Goal: Information Seeking & Learning: Learn about a topic

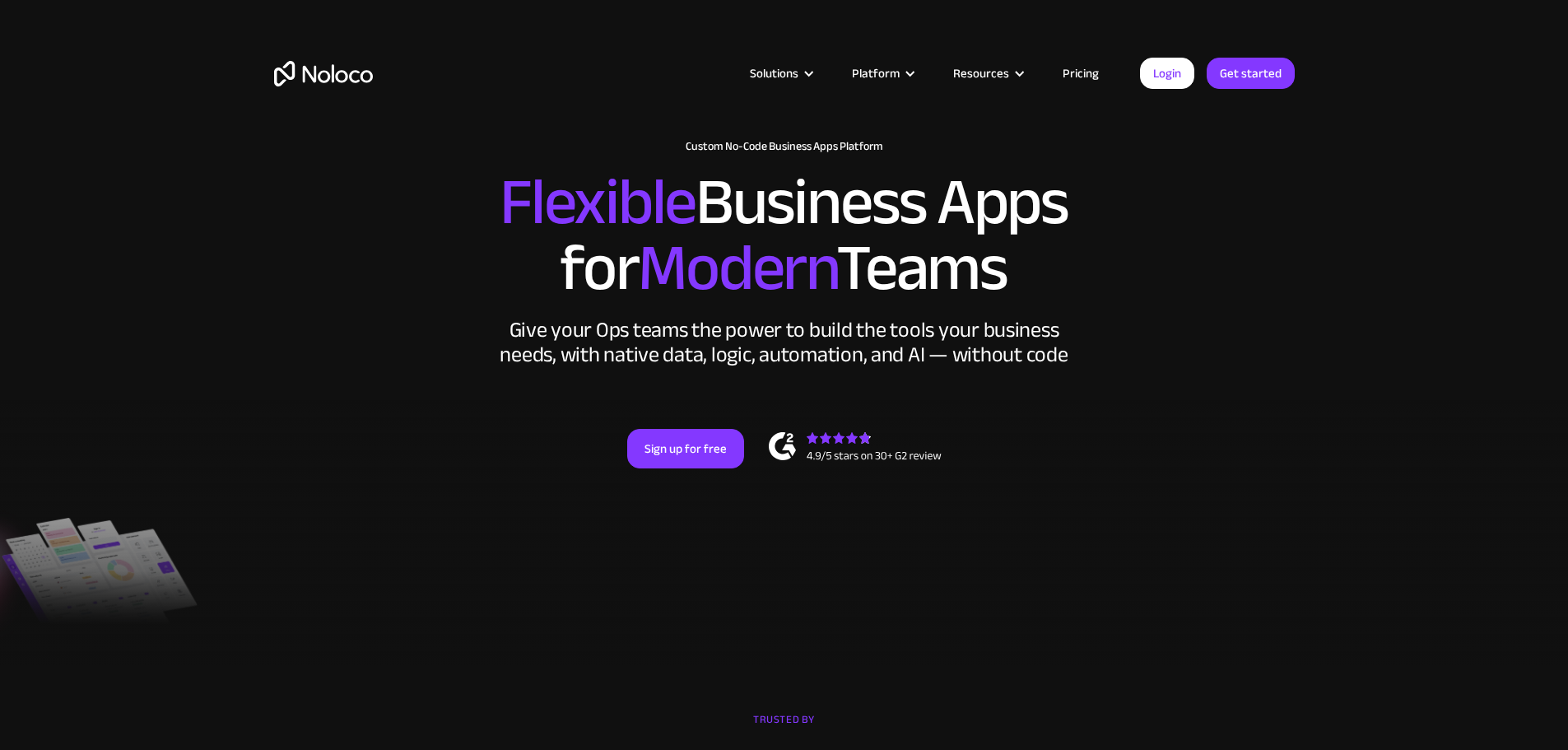
click at [1086, 67] on link "Pricing" at bounding box center [1081, 73] width 78 height 21
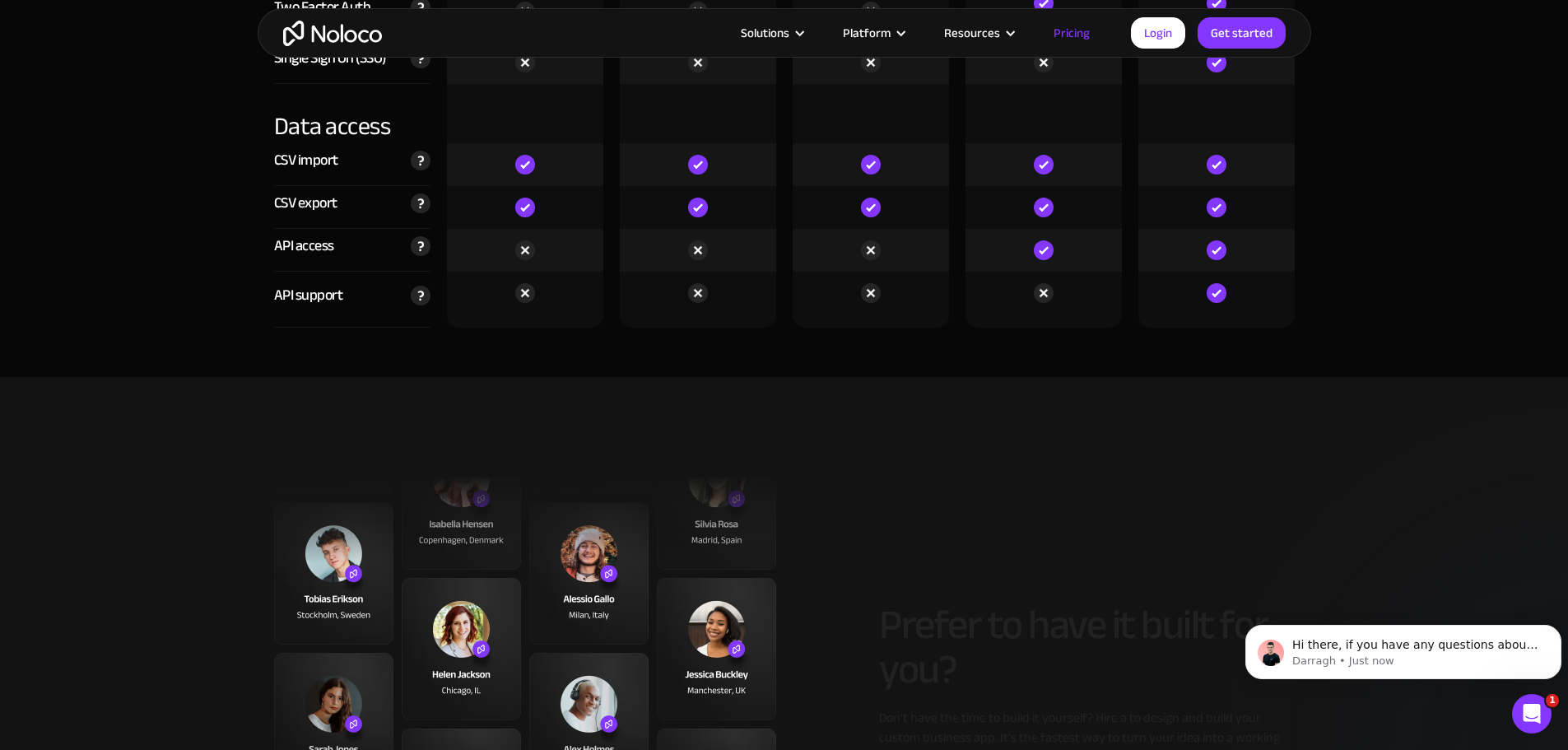
scroll to position [5842, 0]
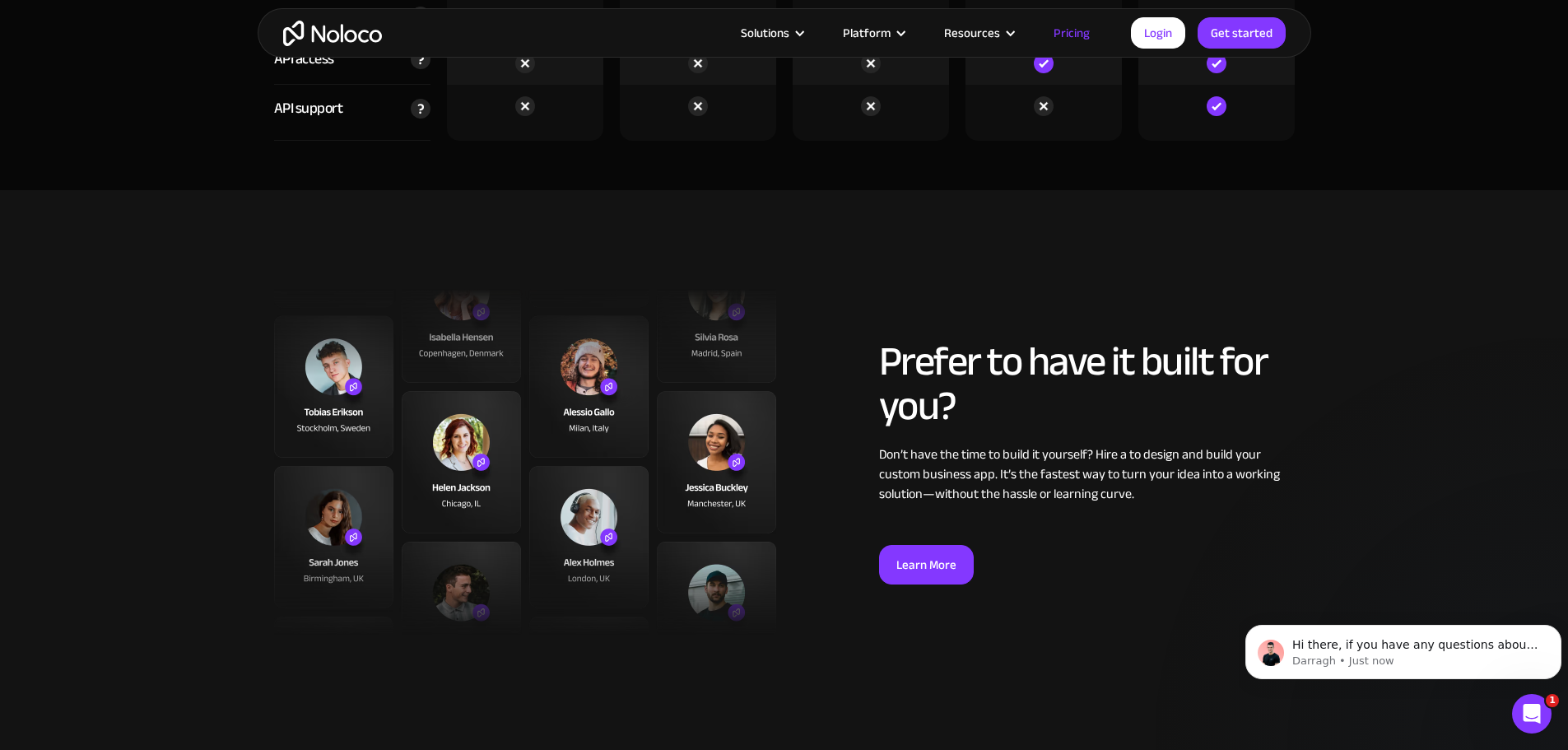
click at [309, 35] on img "home" at bounding box center [332, 34] width 99 height 26
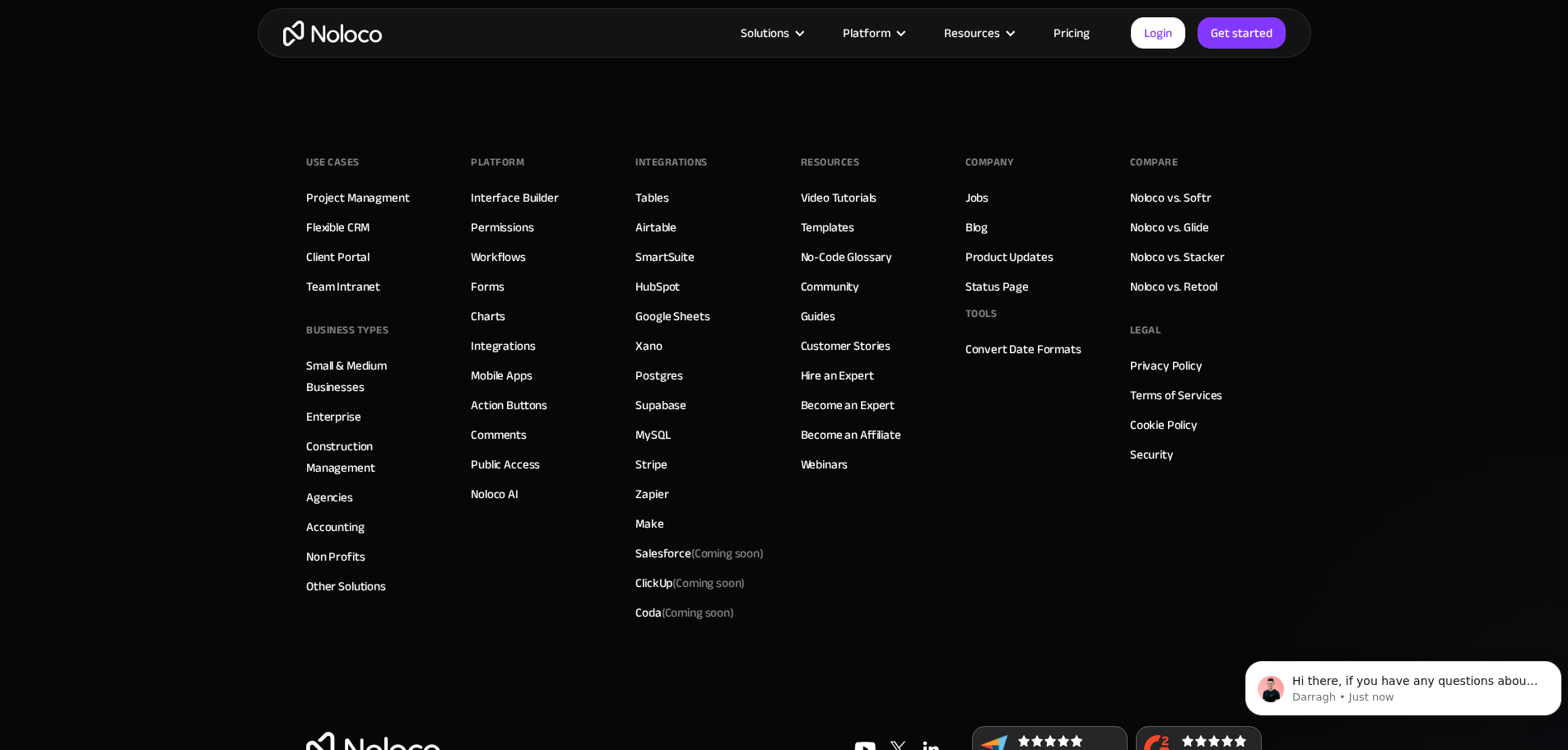
scroll to position [8706, 0]
